Goal: Task Accomplishment & Management: Manage account settings

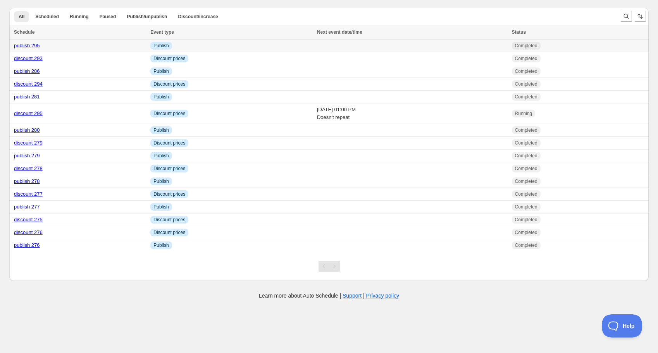
click at [25, 46] on link "publish 295" at bounding box center [27, 46] width 26 height 6
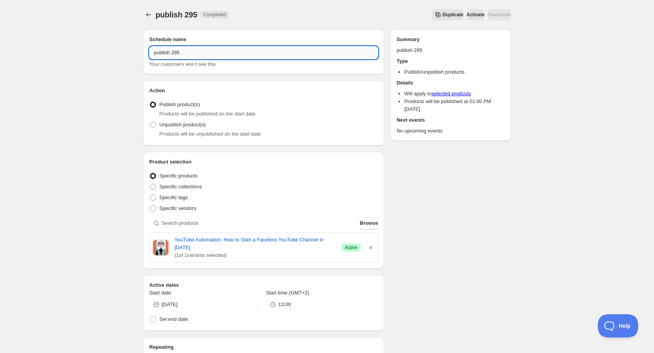
drag, startPoint x: 177, startPoint y: 55, endPoint x: 182, endPoint y: 53, distance: 5.9
click at [182, 53] on input "publish 295" at bounding box center [263, 52] width 229 height 12
type input "publish 296"
click at [374, 244] on icon "button" at bounding box center [371, 248] width 8 height 8
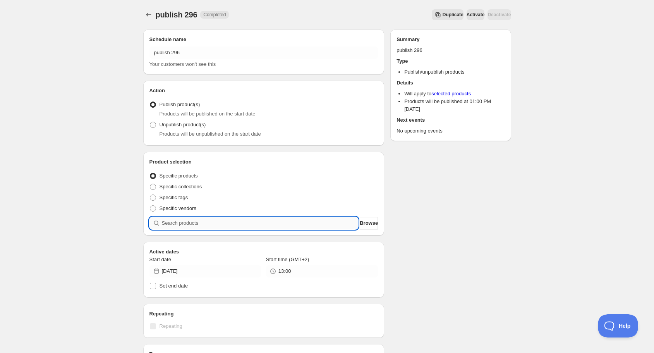
click at [285, 221] on input "search" at bounding box center [260, 223] width 197 height 12
type input "h"
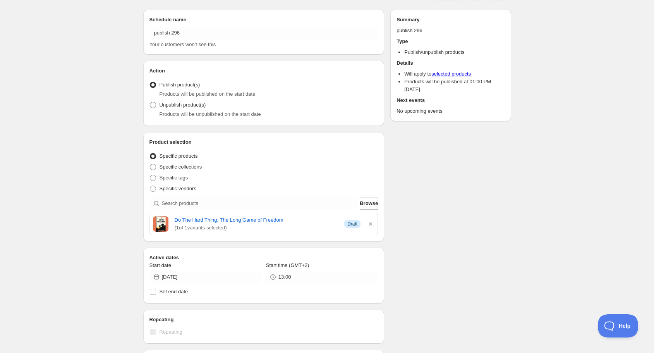
scroll to position [62, 0]
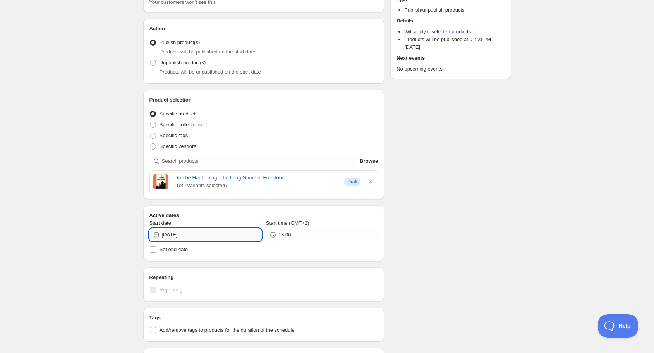
click at [201, 238] on input "[DATE]" at bounding box center [212, 234] width 100 height 12
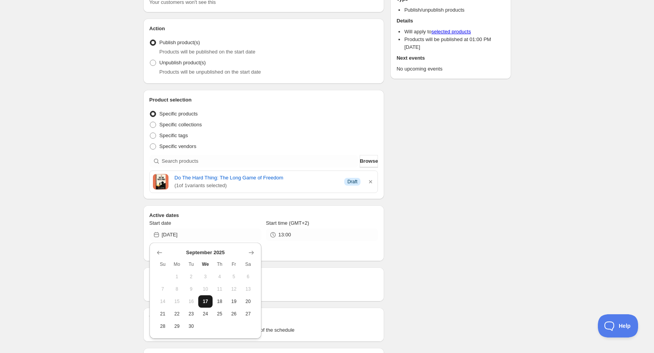
click at [206, 302] on span "17" at bounding box center [205, 301] width 8 height 6
type input "[DATE]"
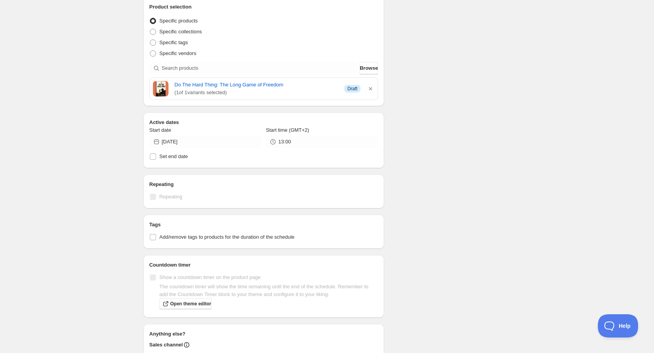
scroll to position [0, 0]
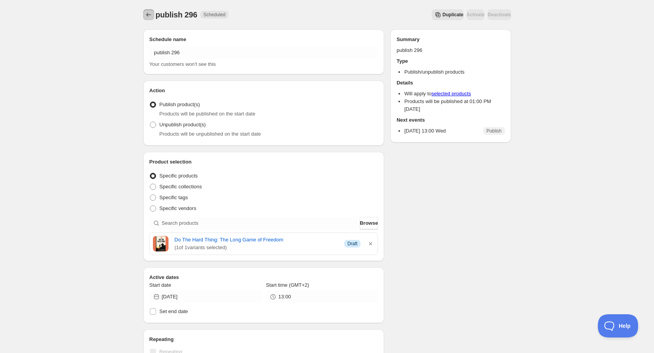
click at [148, 15] on icon "Schedules" at bounding box center [149, 15] width 8 height 8
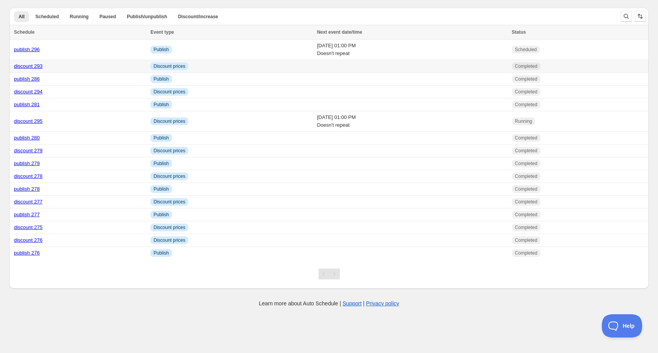
click at [35, 66] on link "discount 293" at bounding box center [28, 66] width 29 height 6
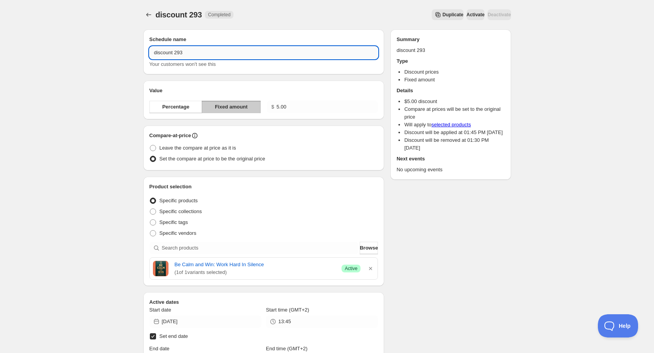
drag, startPoint x: 178, startPoint y: 53, endPoint x: 185, endPoint y: 53, distance: 6.6
click at [185, 53] on input "discount 293" at bounding box center [263, 52] width 229 height 12
type input "discount 296"
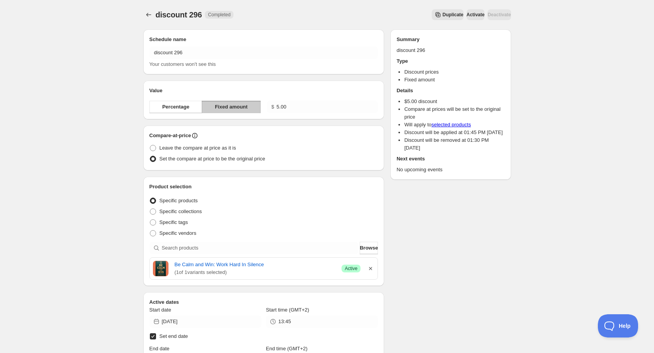
click at [369, 268] on icon "button" at bounding box center [371, 269] width 8 height 8
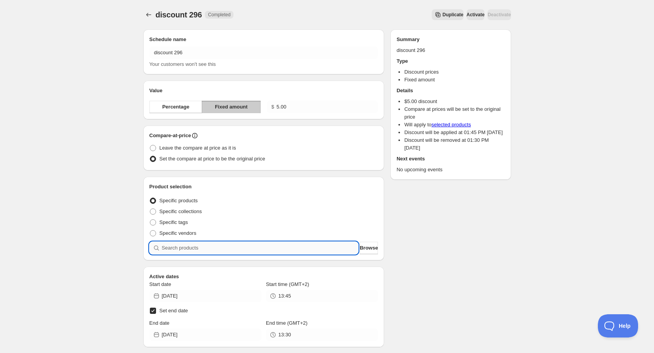
click at [309, 247] on input "search" at bounding box center [260, 248] width 197 height 12
type input "f"
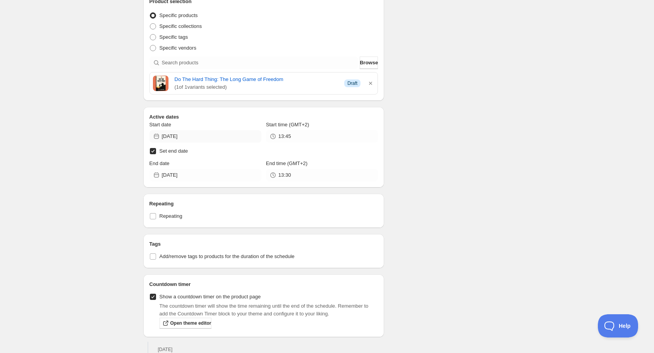
scroll to position [186, 0]
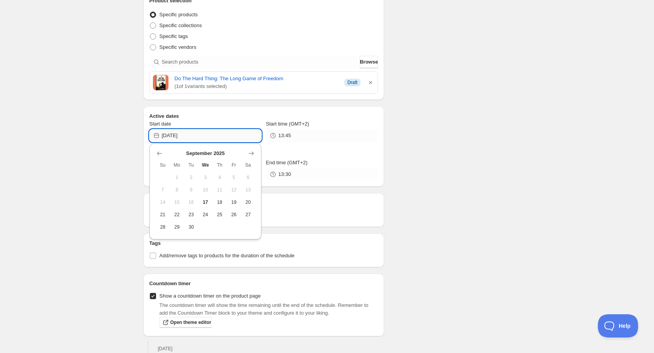
click at [194, 134] on input "[DATE]" at bounding box center [212, 135] width 100 height 12
click at [204, 203] on span "17" at bounding box center [205, 202] width 8 height 6
type input "[DATE]"
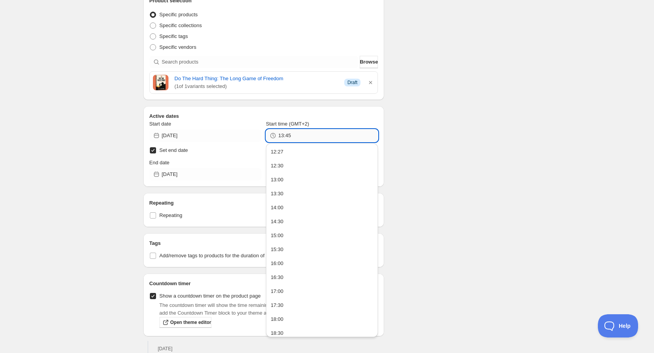
click at [293, 136] on input "13:45" at bounding box center [328, 135] width 100 height 12
click at [293, 182] on button "13:00" at bounding box center [321, 180] width 107 height 12
type input "13:00"
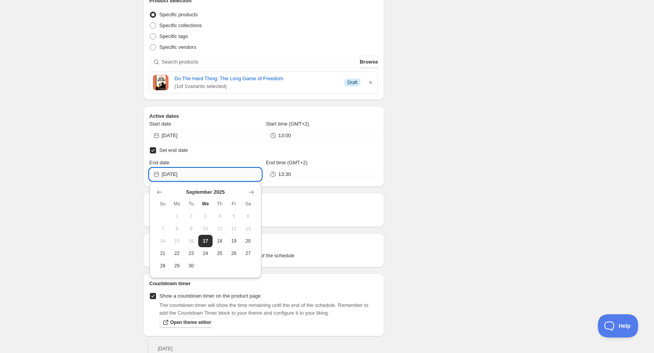
click at [218, 175] on input "[DATE]" at bounding box center [212, 174] width 100 height 12
click at [234, 239] on span "19" at bounding box center [234, 241] width 8 height 6
type input "[DATE]"
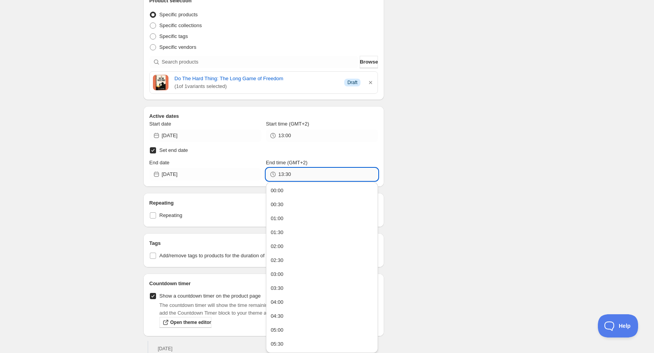
click at [296, 173] on input "13:30" at bounding box center [328, 174] width 100 height 12
click at [289, 274] on button "13:00" at bounding box center [321, 274] width 107 height 12
type input "13:00"
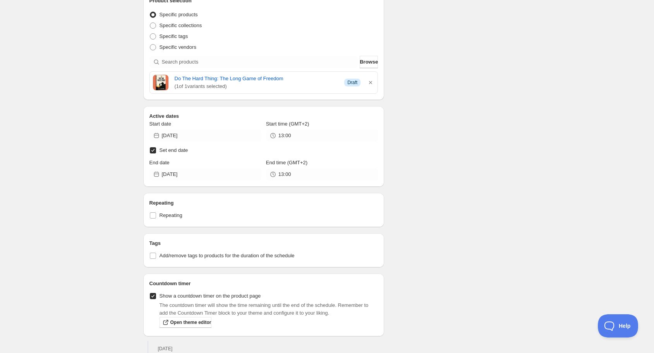
click at [438, 201] on div "Schedule name discount 296 Your customers won't see this Value Percentage Fixed…" at bounding box center [324, 253] width 374 height 833
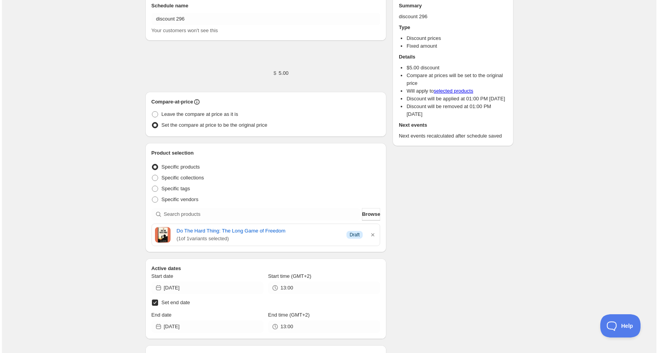
scroll to position [0, 0]
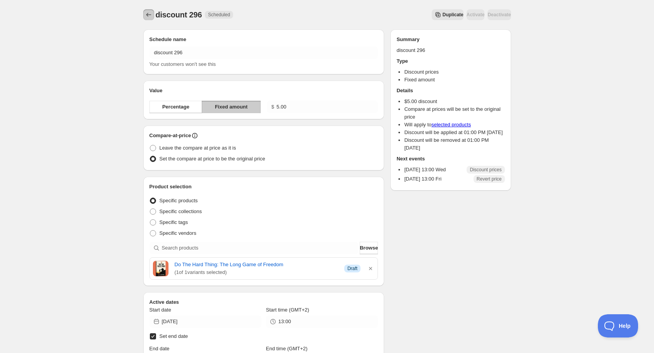
click at [147, 14] on icon "Schedules" at bounding box center [149, 15] width 8 height 8
